Goal: Task Accomplishment & Management: Manage account settings

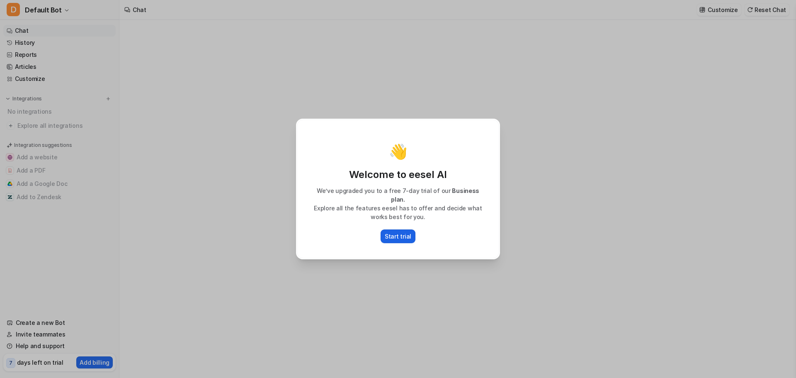
click at [409, 233] on p "Start trial" at bounding box center [398, 236] width 27 height 9
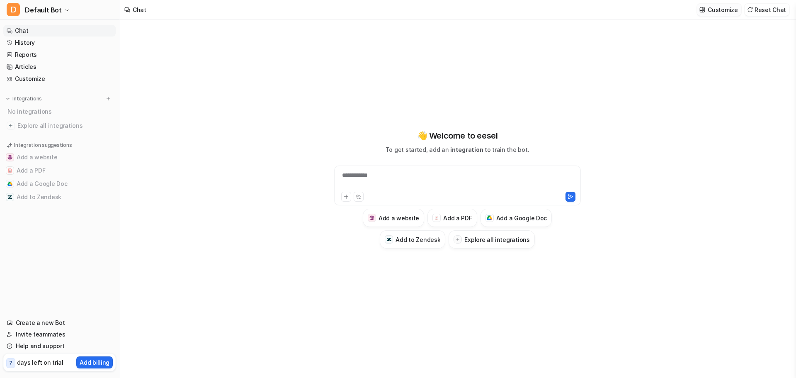
click at [721, 11] on p "Customize" at bounding box center [723, 9] width 30 height 9
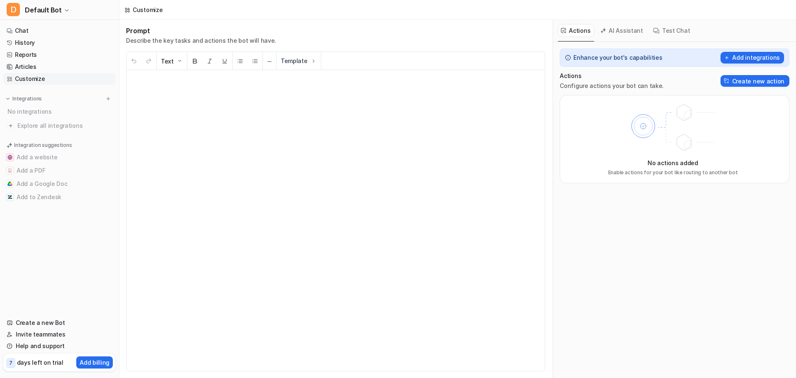
click at [358, 108] on p at bounding box center [335, 220] width 405 height 284
click at [752, 12] on span "Save changes" at bounding box center [766, 9] width 40 height 9
click at [34, 30] on link "Chat" at bounding box center [59, 31] width 112 height 12
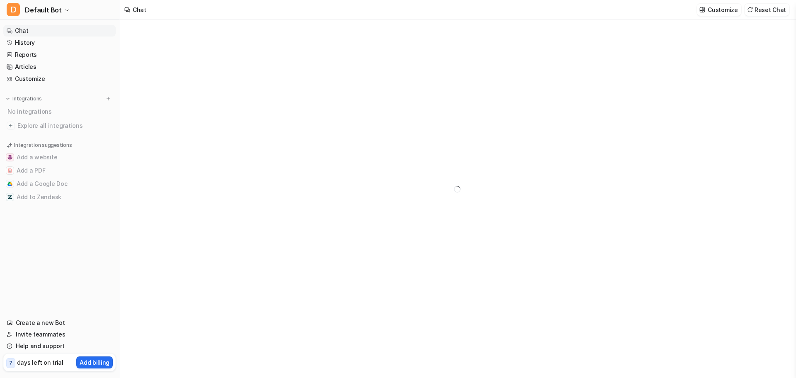
type textarea "******"
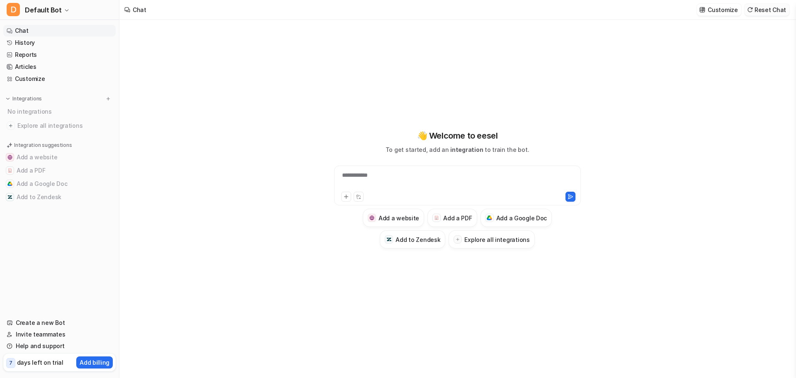
click at [786, 12] on button "Reset Chat" at bounding box center [767, 10] width 45 height 12
click at [51, 80] on link "Customize" at bounding box center [59, 79] width 112 height 12
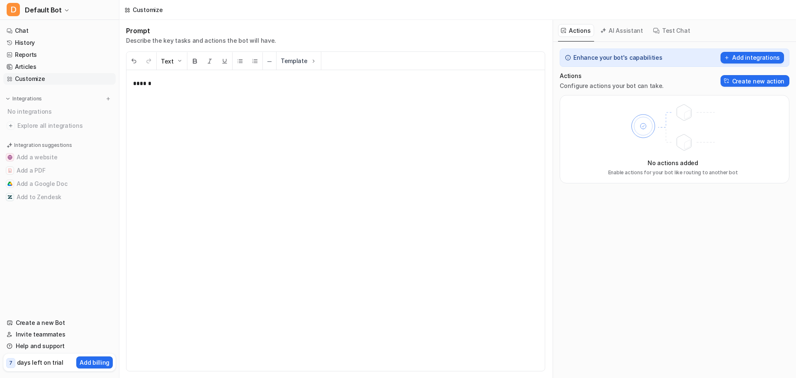
click at [630, 32] on button "AI Assistant" at bounding box center [621, 30] width 49 height 13
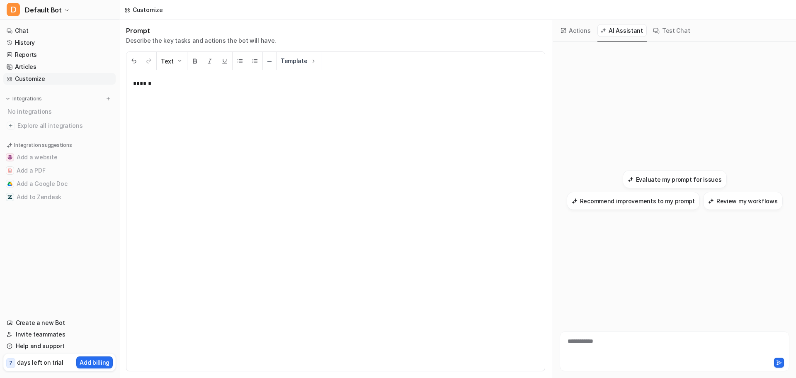
click at [662, 30] on button "Test Chat" at bounding box center [672, 30] width 44 height 13
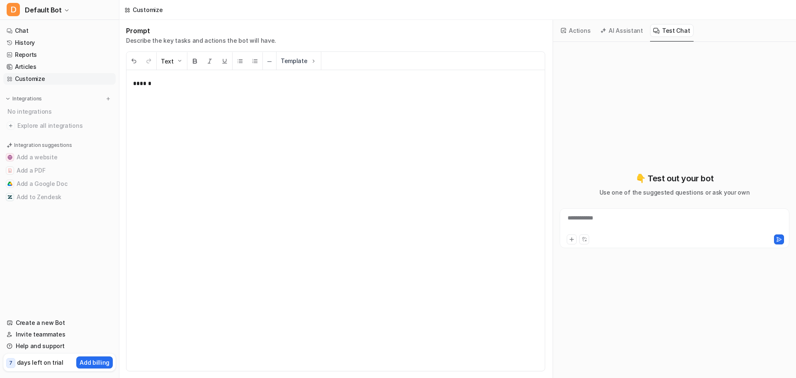
click at [580, 32] on button "Actions" at bounding box center [576, 30] width 36 height 13
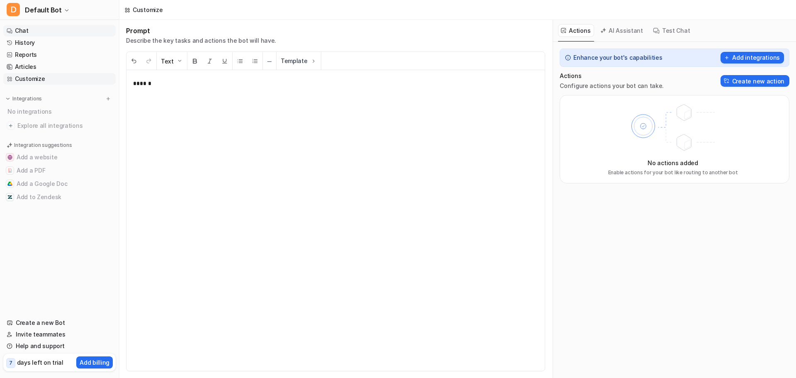
click at [34, 29] on link "Chat" at bounding box center [59, 31] width 112 height 12
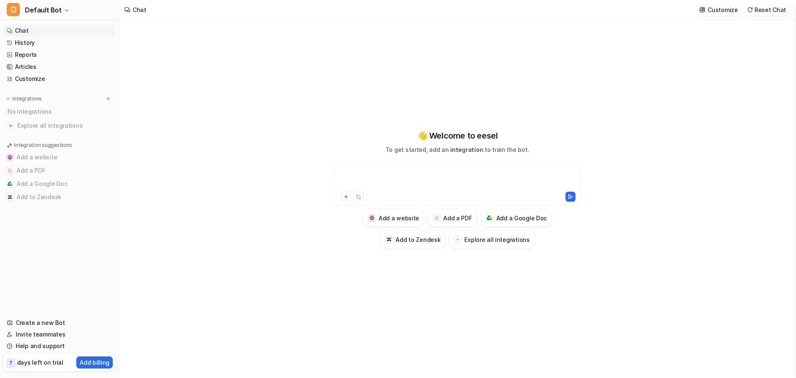
click at [427, 177] on div at bounding box center [457, 180] width 243 height 19
click at [570, 195] on icon at bounding box center [570, 196] width 5 height 4
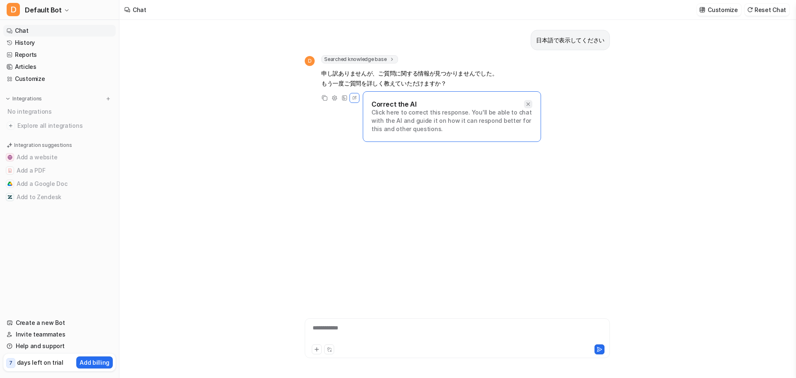
click at [528, 103] on icon at bounding box center [528, 104] width 6 height 6
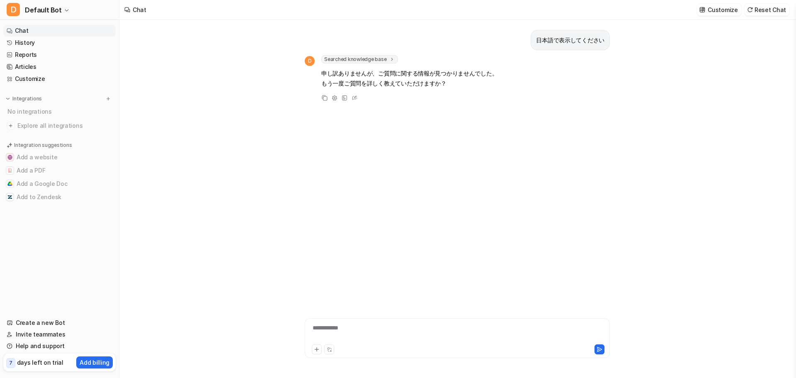
click at [370, 331] on div "**********" at bounding box center [457, 332] width 301 height 19
click at [107, 100] on img at bounding box center [108, 99] width 6 height 6
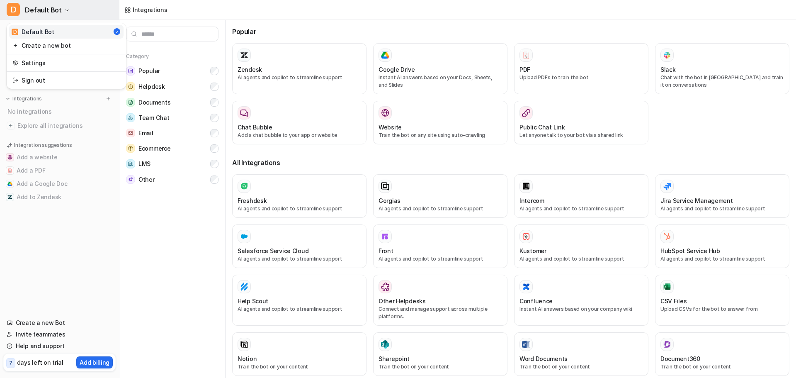
click at [11, 7] on span "D" at bounding box center [13, 9] width 13 height 13
click at [32, 66] on link "Settings" at bounding box center [66, 63] width 114 height 14
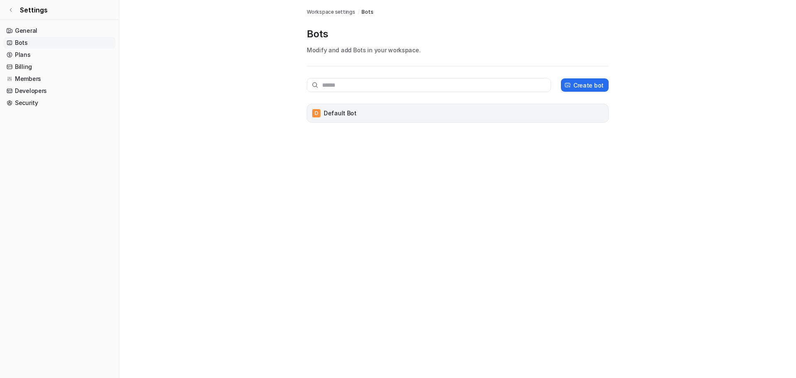
click at [390, 120] on div "D Default Bot" at bounding box center [458, 113] width 302 height 19
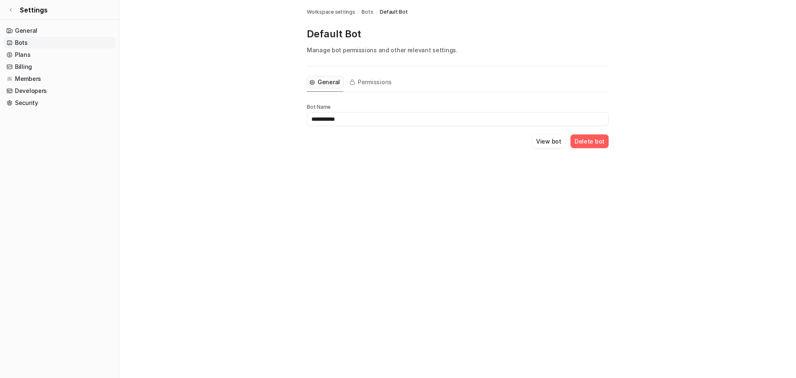
click at [310, 82] on icon "Tabs" at bounding box center [312, 82] width 6 height 6
click at [22, 101] on link "Security" at bounding box center [59, 103] width 112 height 12
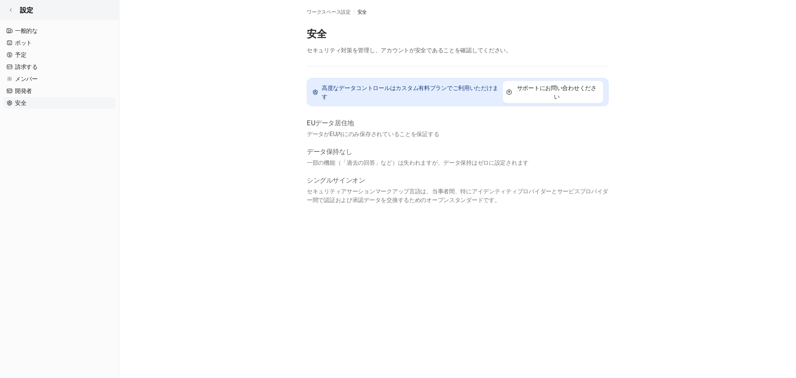
click at [15, 9] on link "設定" at bounding box center [59, 10] width 119 height 20
